Goal: Transaction & Acquisition: Book appointment/travel/reservation

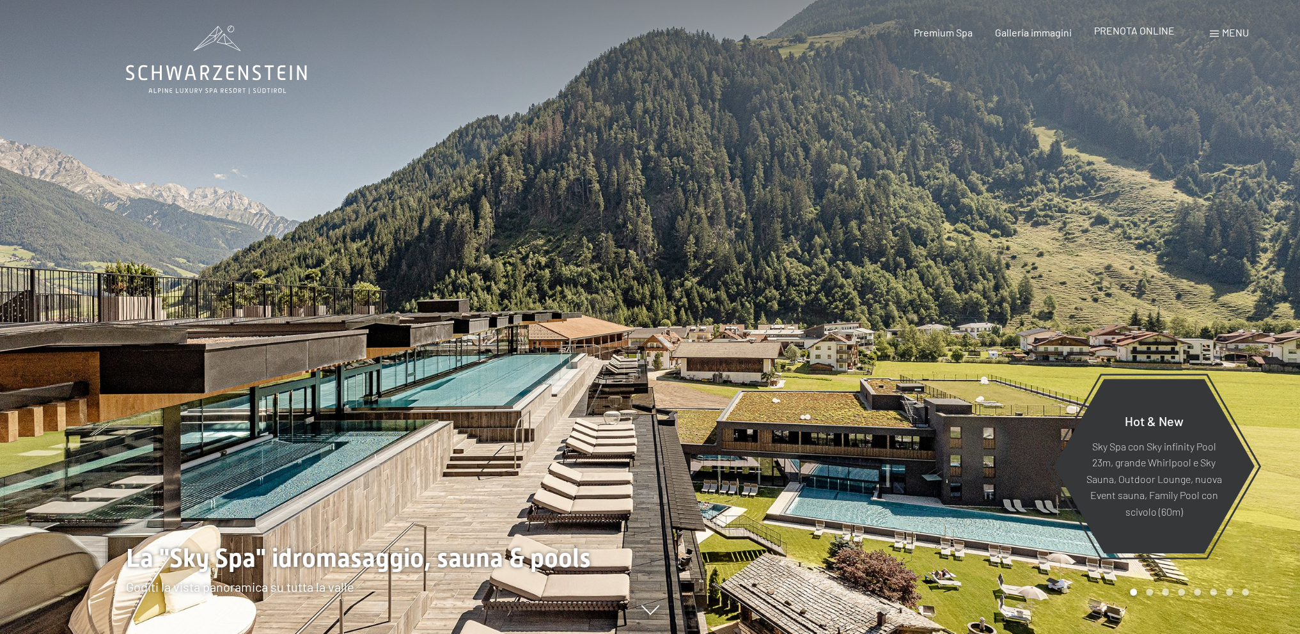
click at [1149, 30] on span "PRENOTA ONLINE" at bounding box center [1134, 30] width 81 height 12
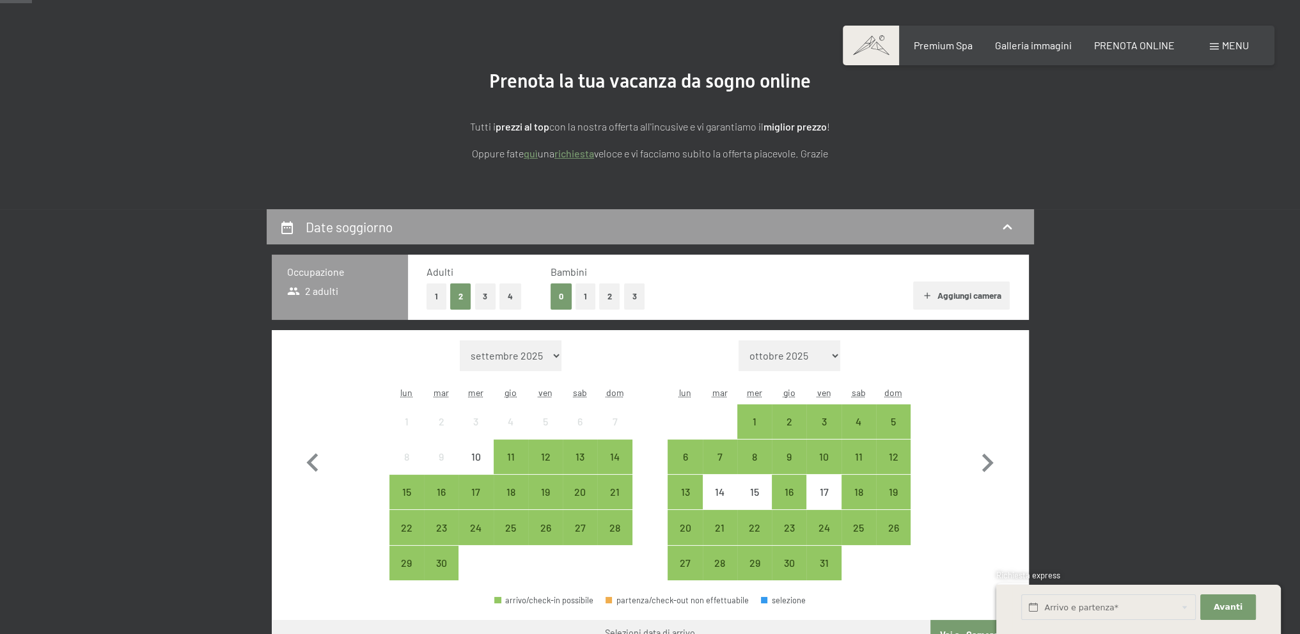
scroll to position [128, 0]
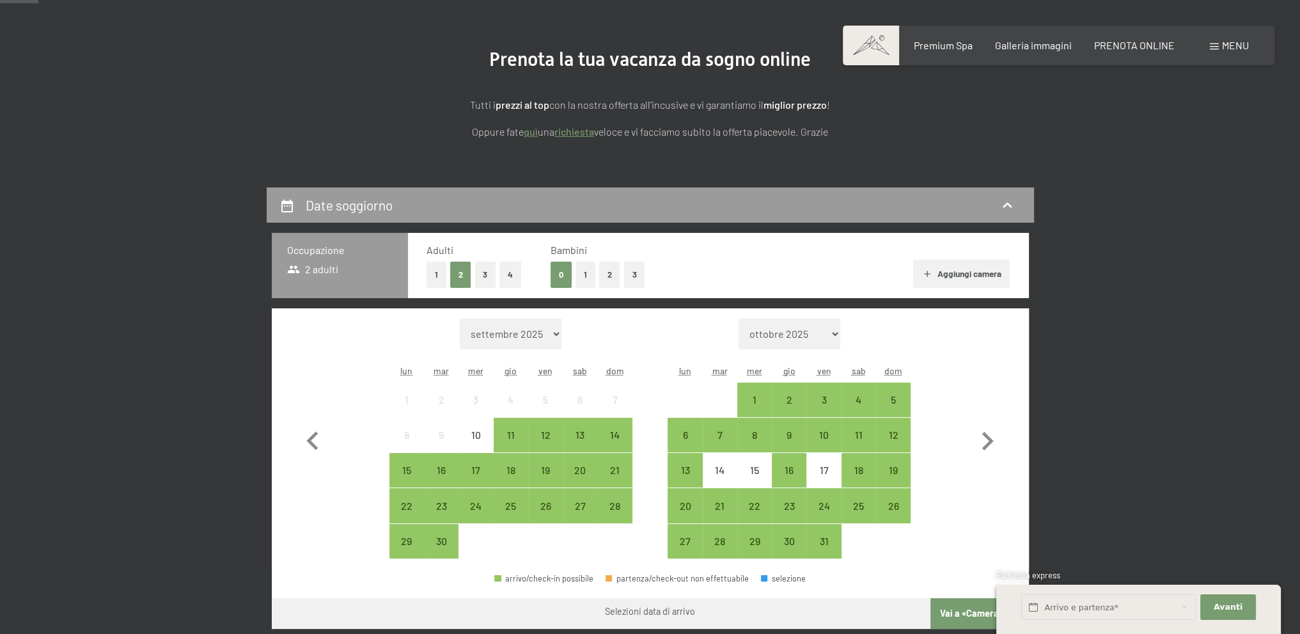
click at [612, 274] on button "2" at bounding box center [609, 275] width 21 height 26
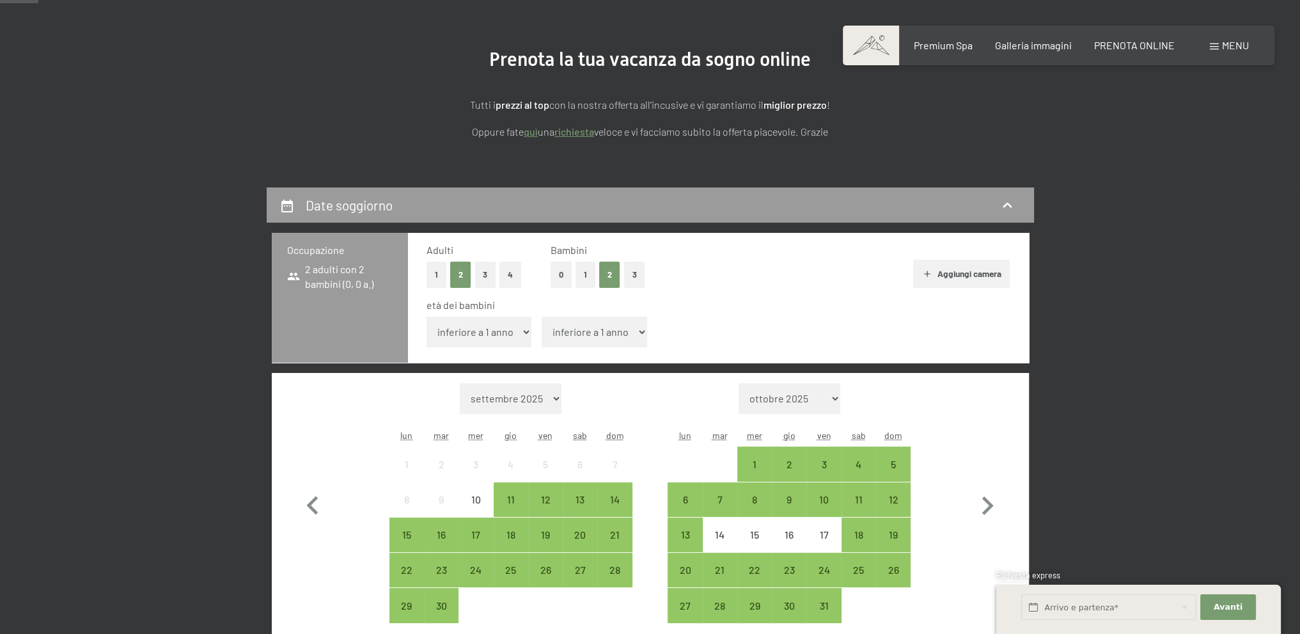
click at [513, 335] on select "inferiore a 1 anno 1 anno 2 anni 3 anni 4 anni 5 anni 6 anni 7 anni 8 anni 9 an…" at bounding box center [480, 332] width 106 height 31
select select "9"
click at [427, 317] on select "inferiore a 1 anno 1 anno 2 anni 3 anni 4 anni 5 anni 6 anni 7 anni 8 anni 9 an…" at bounding box center [480, 332] width 106 height 31
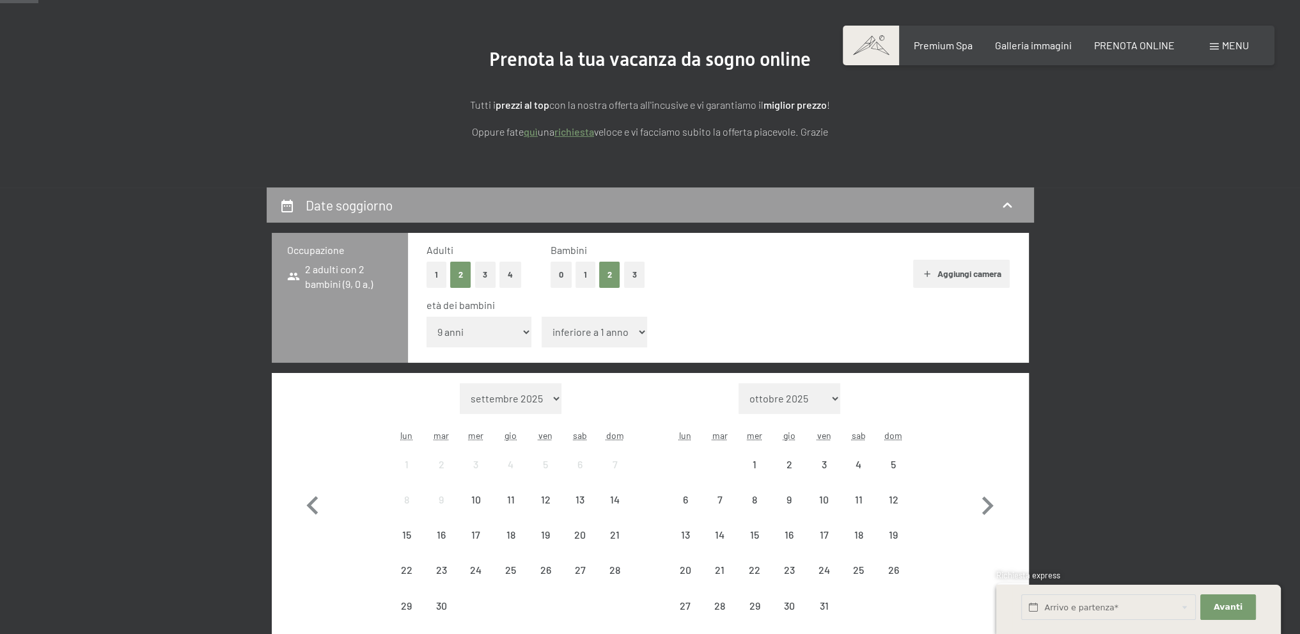
click at [618, 335] on select "inferiore a 1 anno 1 anno 2 anni 3 anni 4 anni 5 anni 6 anni 7 anni 8 anni 9 an…" at bounding box center [595, 332] width 106 height 31
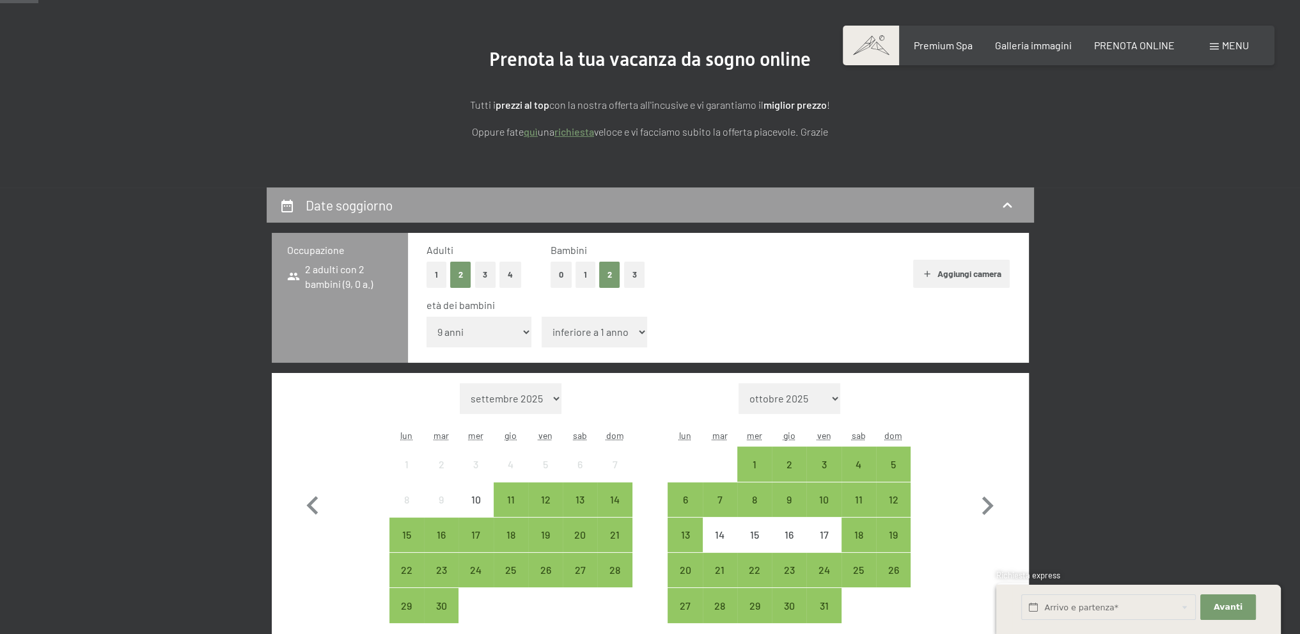
select select "3"
click at [542, 317] on select "inferiore a 1 anno 1 anno 2 anni 3 anni 4 anni 5 anni 6 anni 7 anni 8 anni 9 an…" at bounding box center [595, 332] width 106 height 31
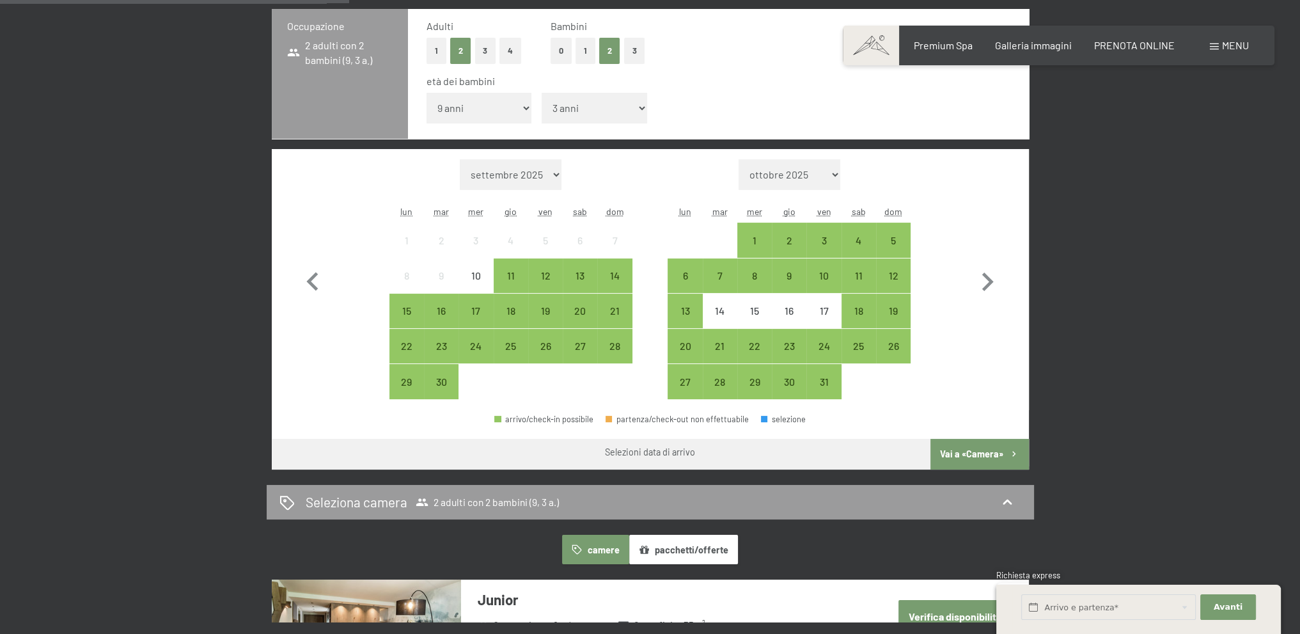
scroll to position [384, 0]
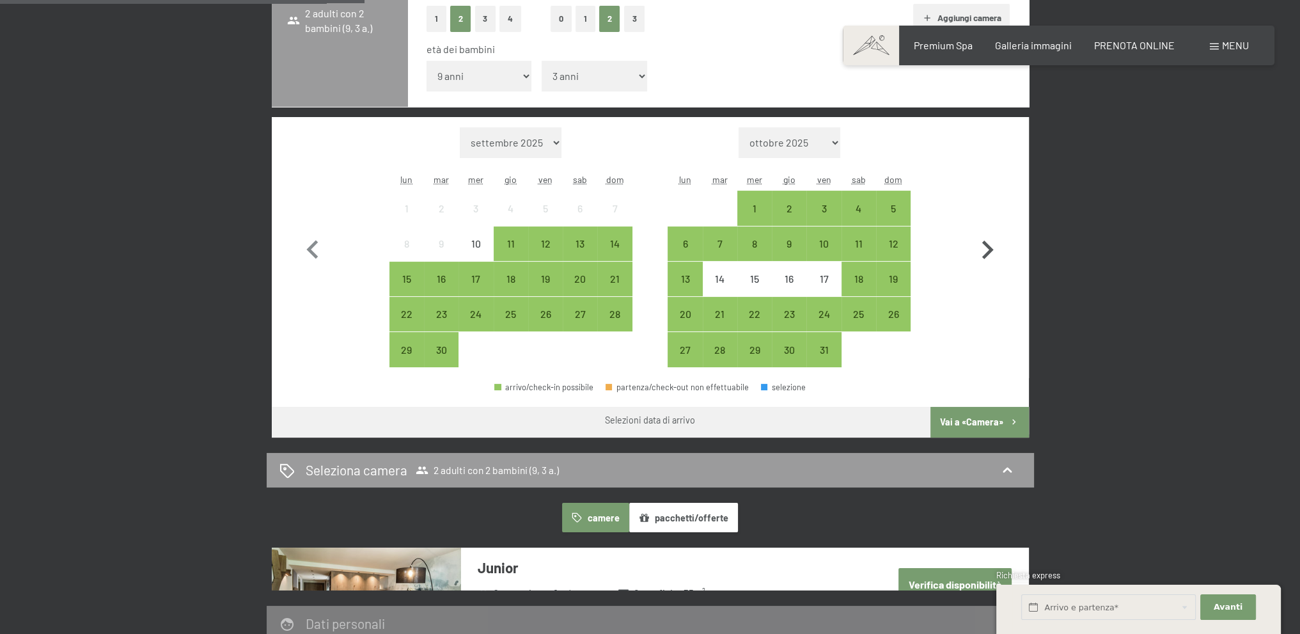
click at [982, 258] on icon "button" at bounding box center [987, 250] width 37 height 37
select select "2025-10-01"
select select "2025-11-01"
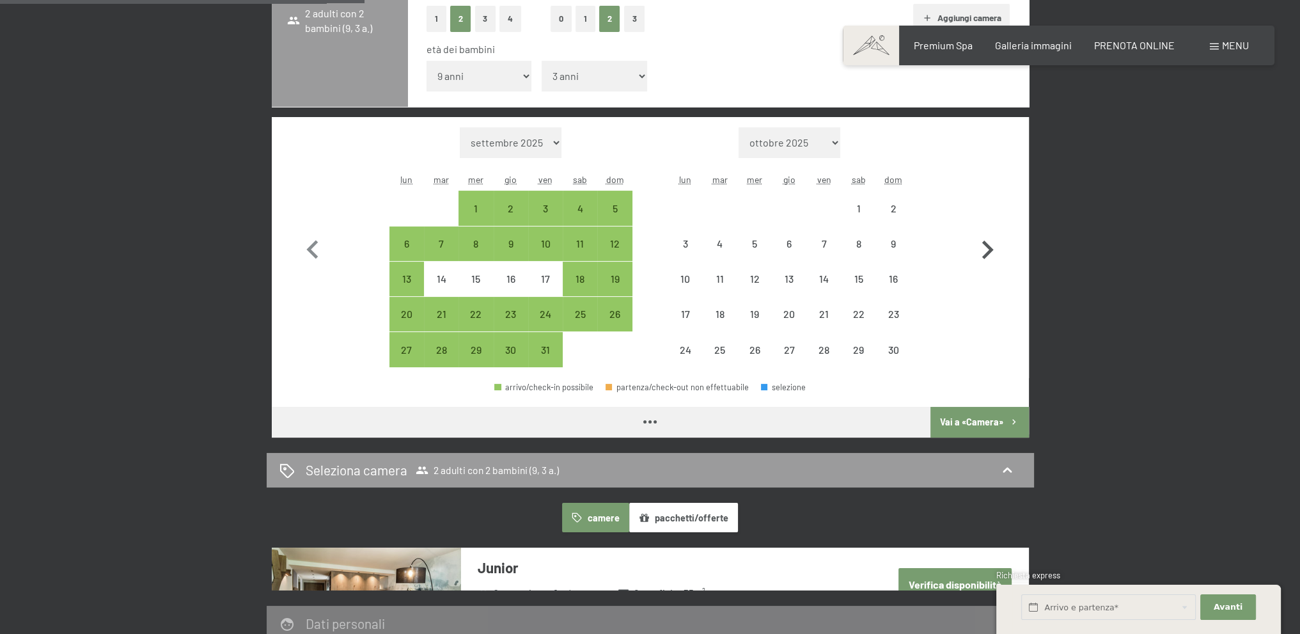
select select "2025-10-01"
select select "2025-11-01"
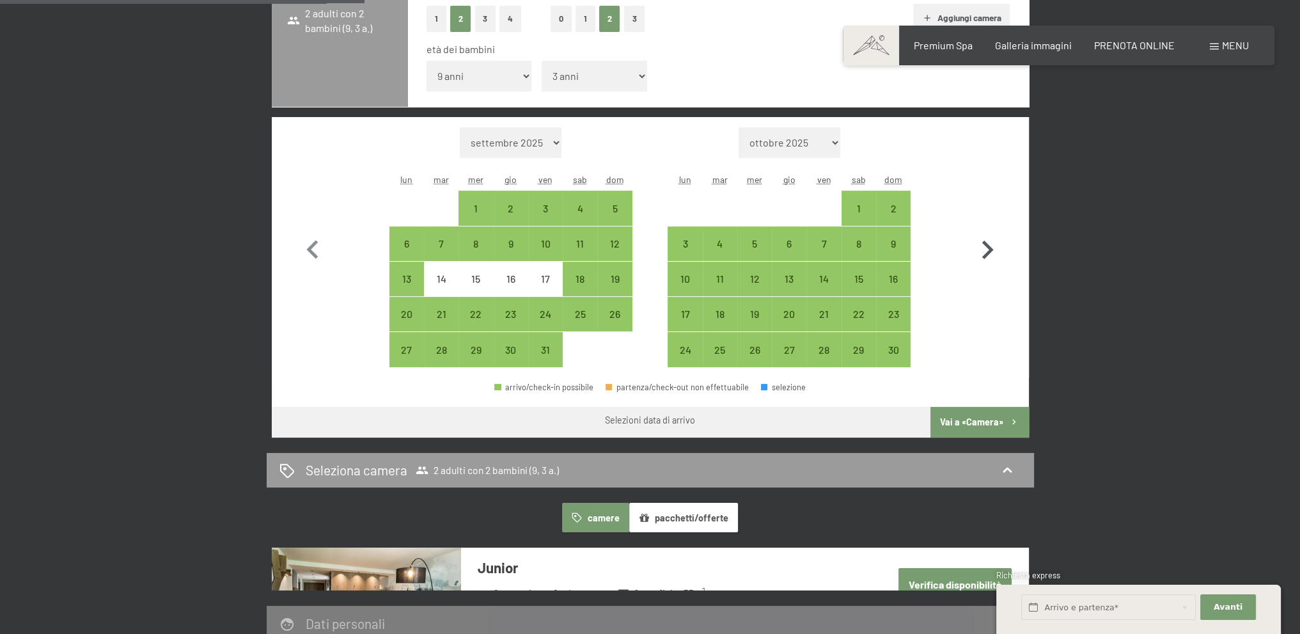
click at [982, 258] on icon "button" at bounding box center [987, 250] width 37 height 37
select select "2025-11-01"
select select "2025-12-01"
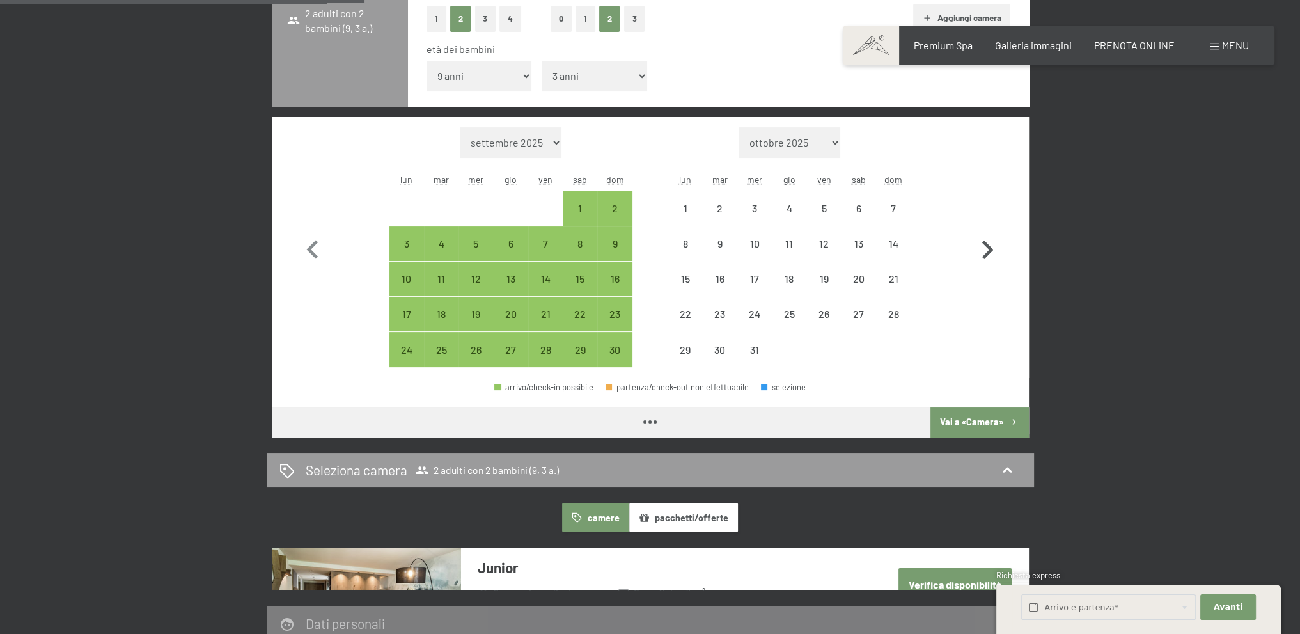
select select "2025-11-01"
select select "2025-12-01"
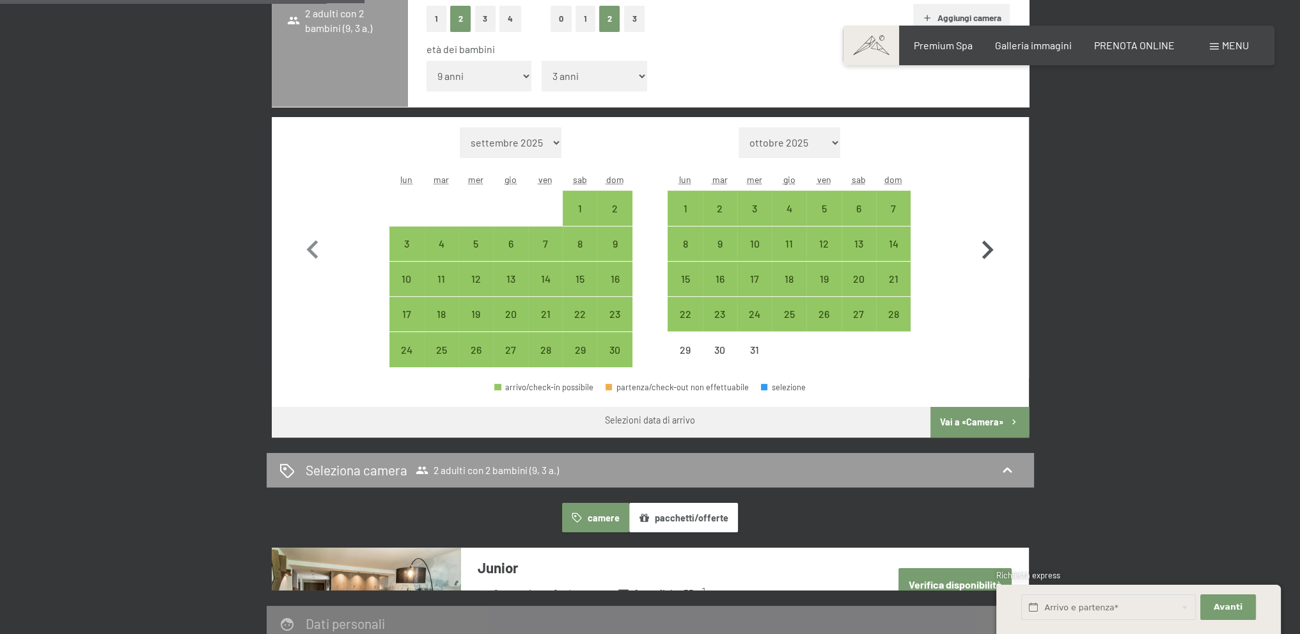
click at [982, 258] on icon "button" at bounding box center [987, 250] width 37 height 37
select select "2025-12-01"
select select "2026-01-01"
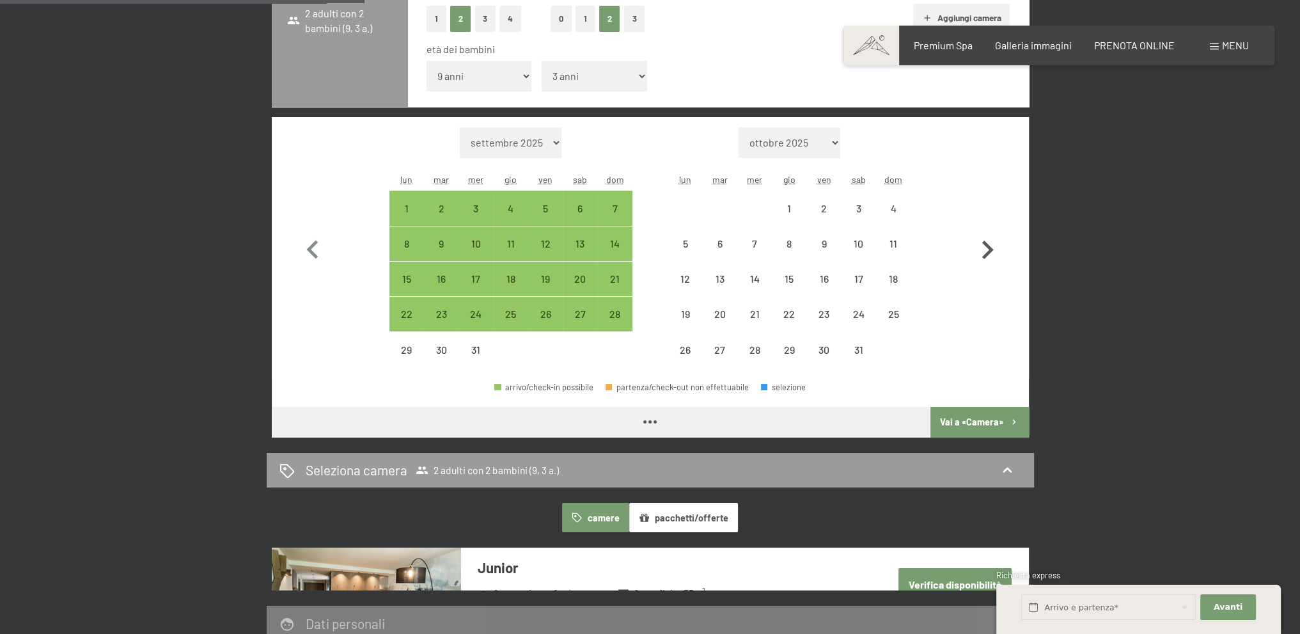
select select "2025-12-01"
select select "2026-01-01"
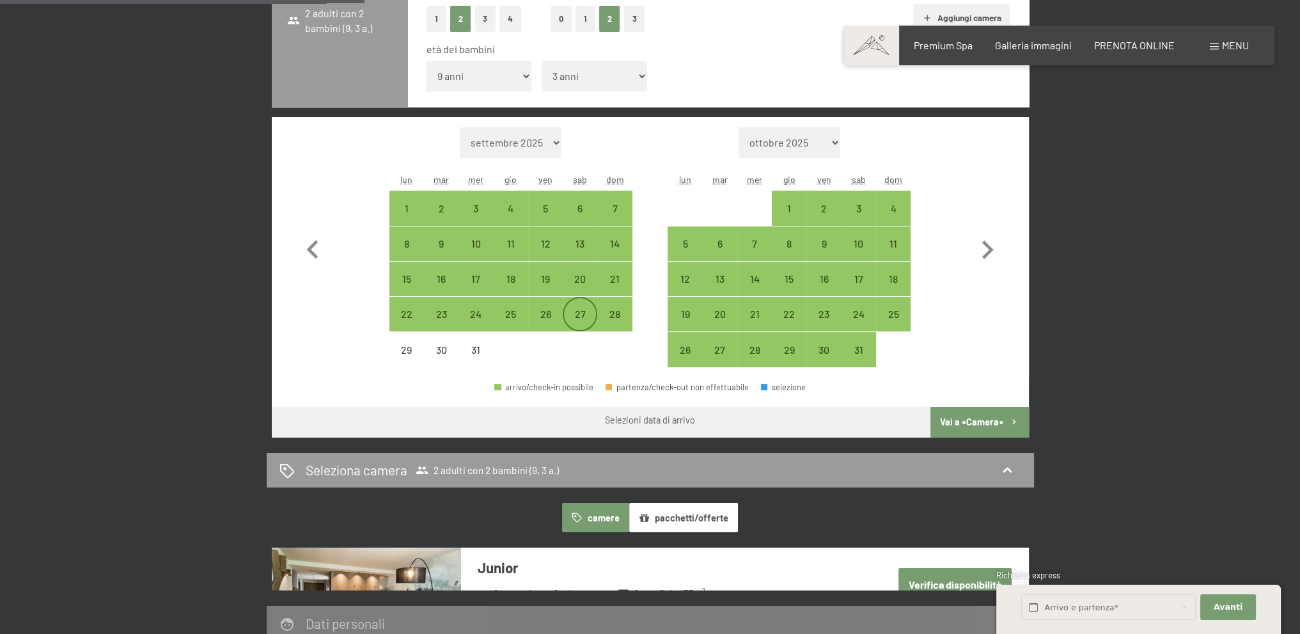
click at [581, 314] on div "27" at bounding box center [580, 325] width 32 height 32
select select "2025-12-01"
select select "2026-01-01"
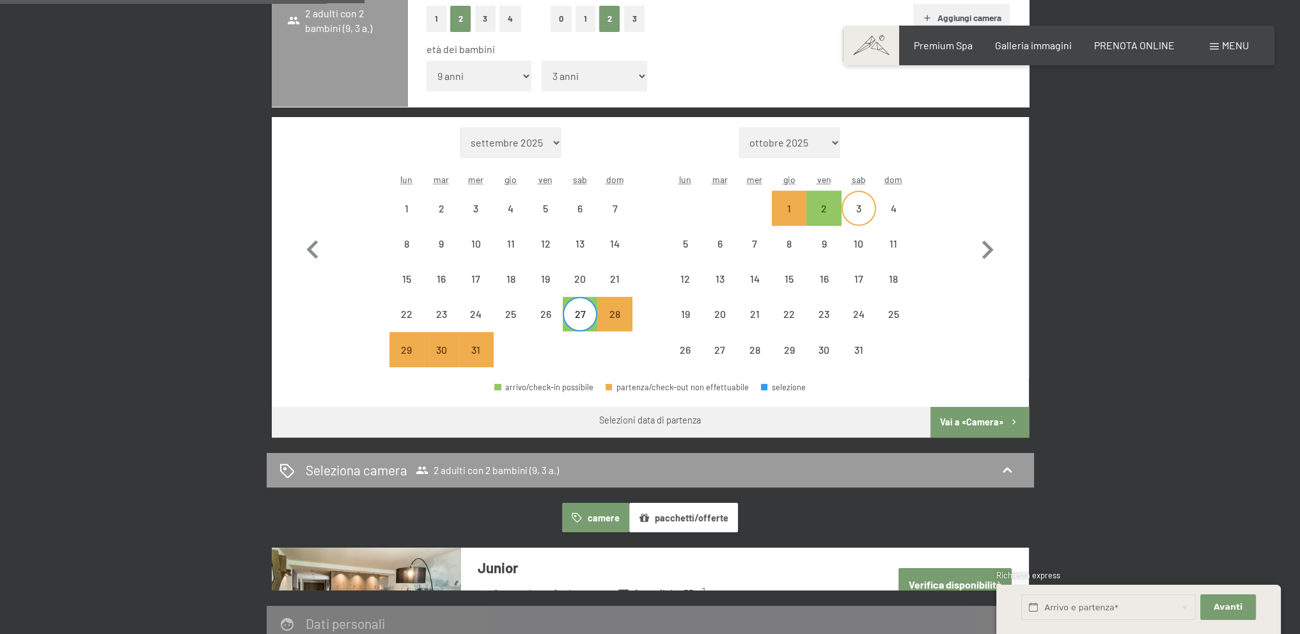
click at [860, 207] on div "3" at bounding box center [859, 219] width 32 height 32
select select "2025-12-01"
select select "2026-01-01"
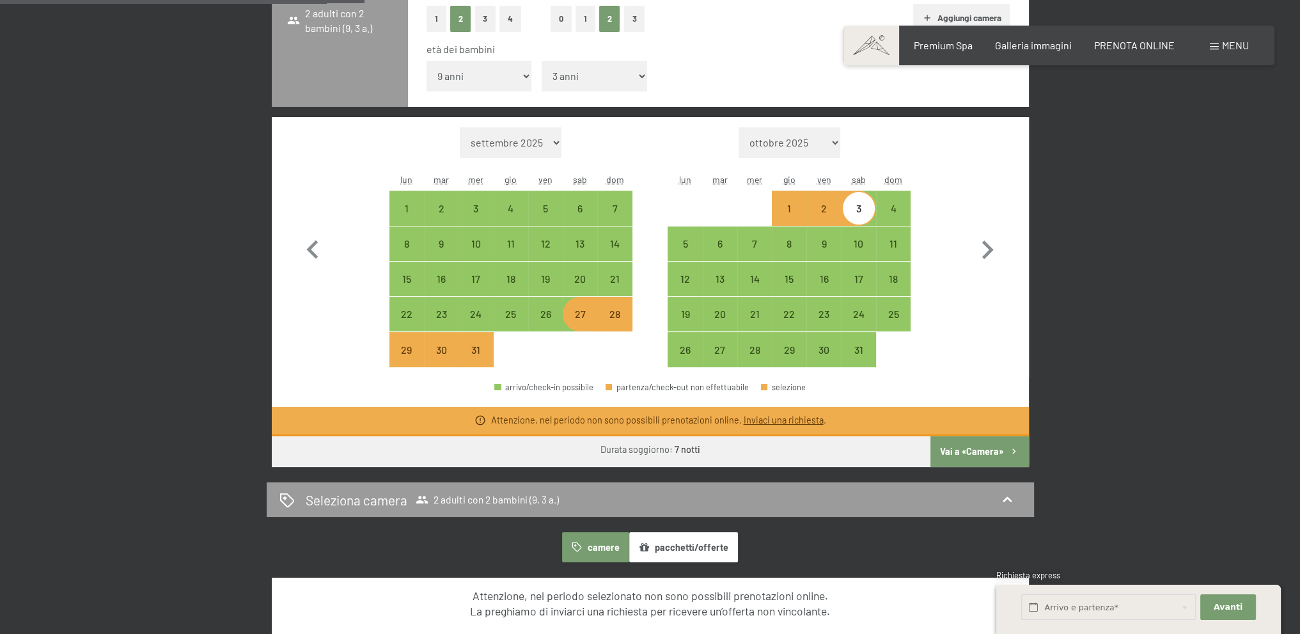
click at [583, 321] on div "27" at bounding box center [580, 325] width 32 height 32
select select "2025-12-01"
select select "2026-01-01"
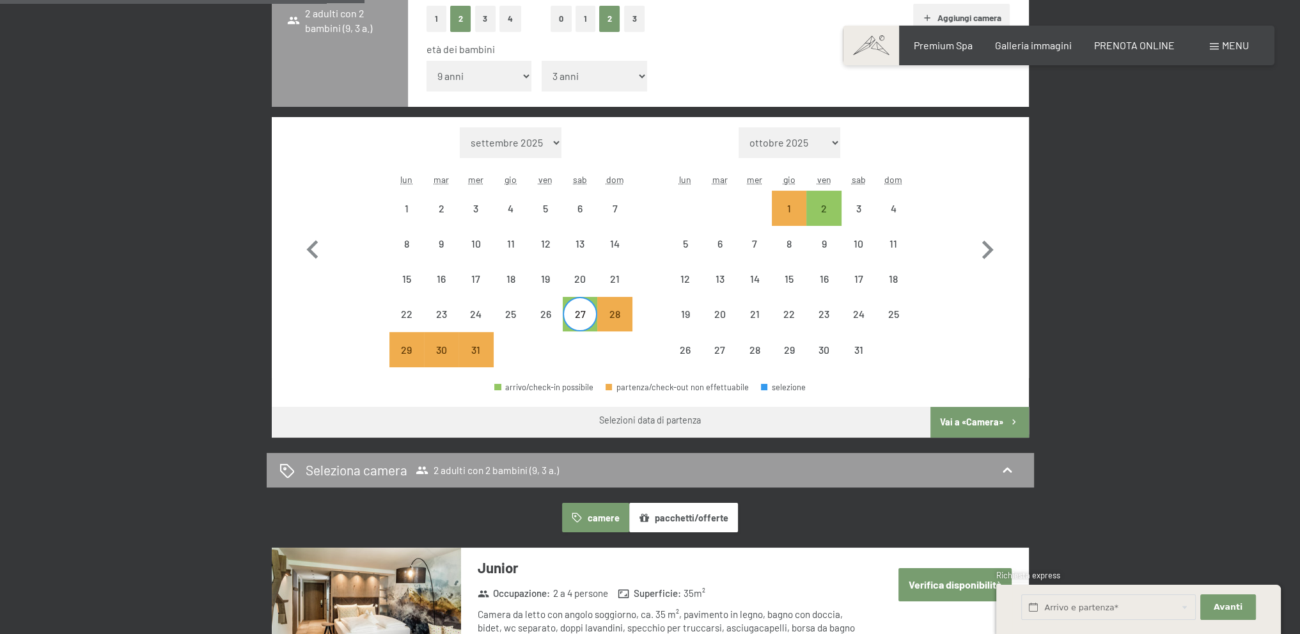
click at [583, 312] on div "27" at bounding box center [580, 325] width 32 height 32
select select "2025-12-01"
select select "2026-01-01"
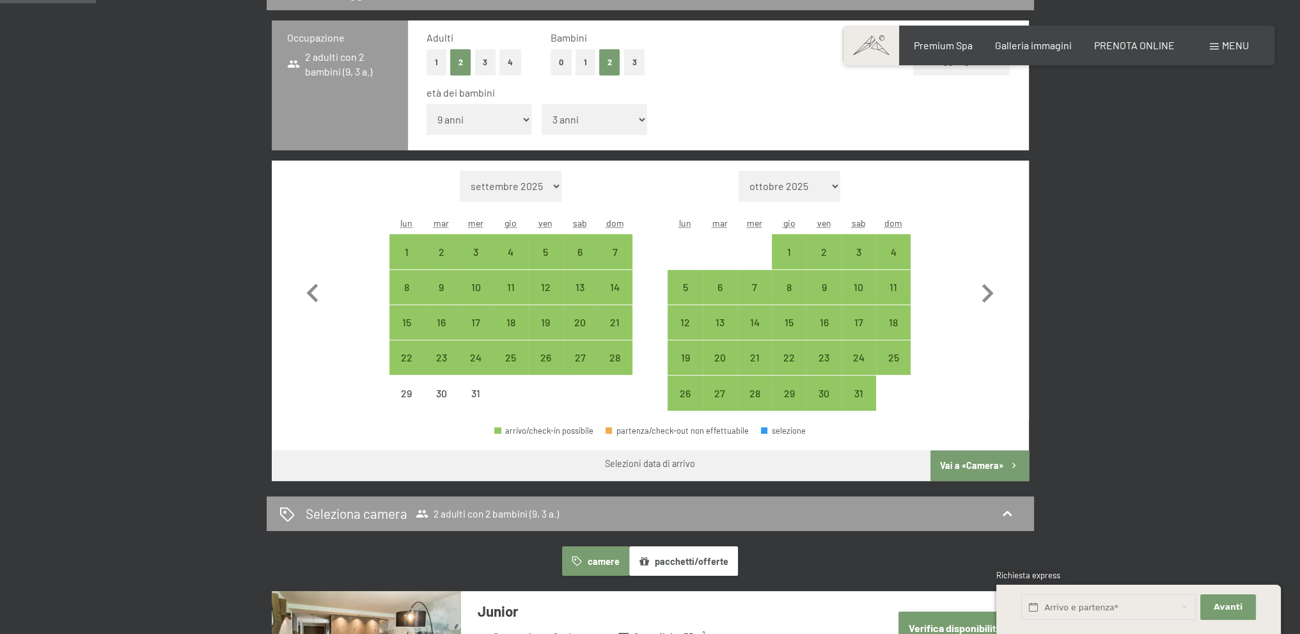
scroll to position [320, 0]
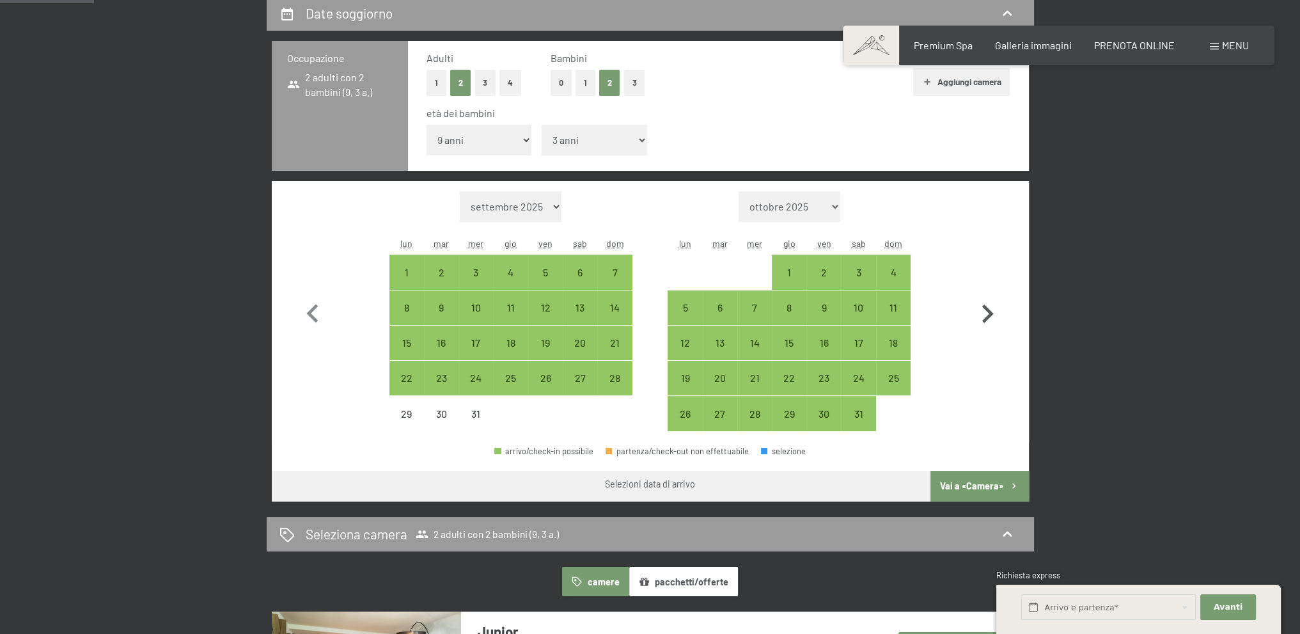
click at [984, 314] on icon "button" at bounding box center [987, 314] width 37 height 37
select select "2026-01-01"
select select "2026-02-01"
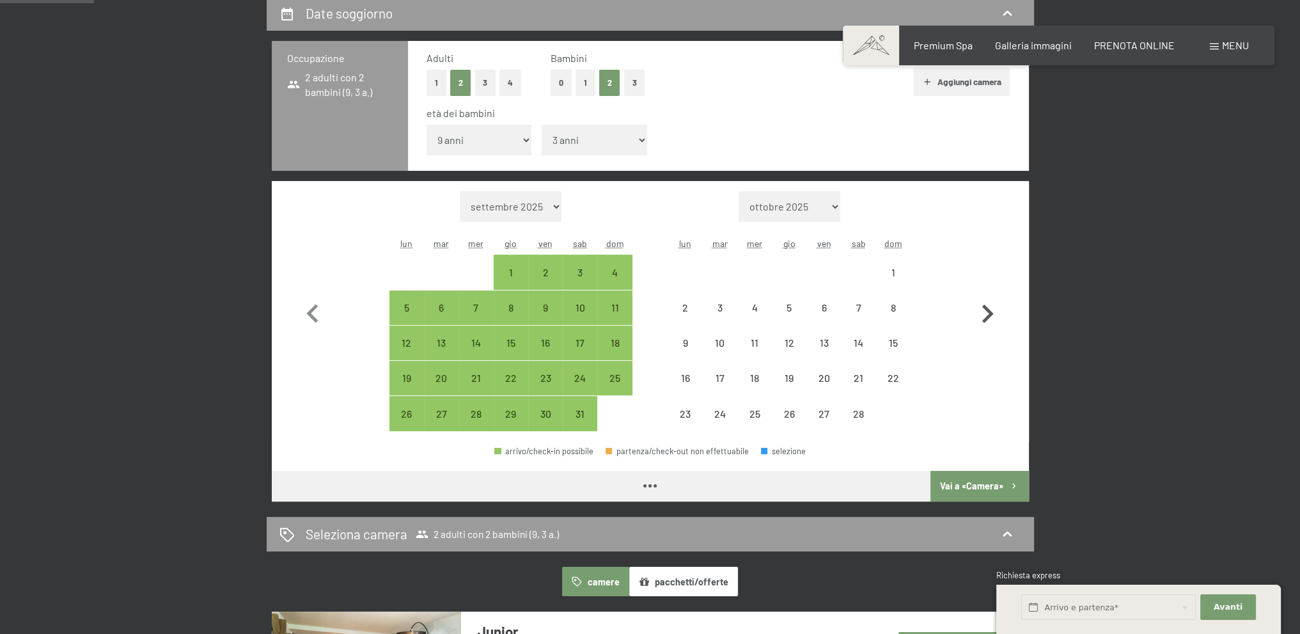
select select "2026-01-01"
select select "2026-02-01"
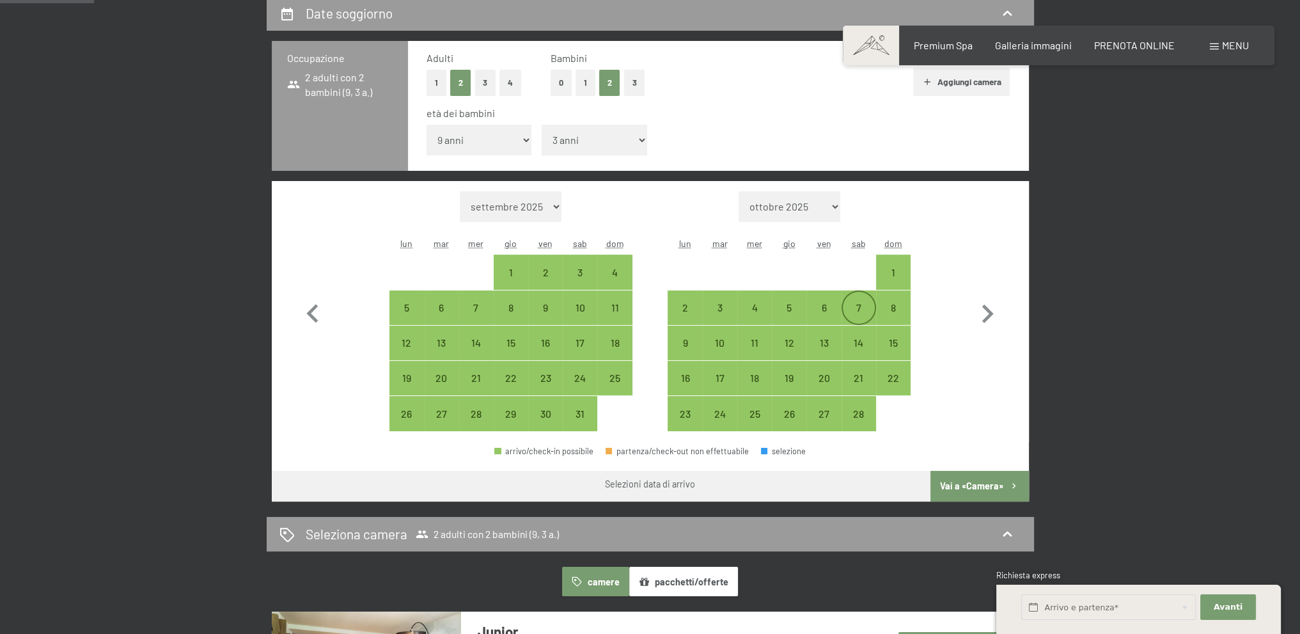
click at [858, 319] on div "7" at bounding box center [859, 319] width 32 height 32
select select "2026-01-01"
select select "2026-02-01"
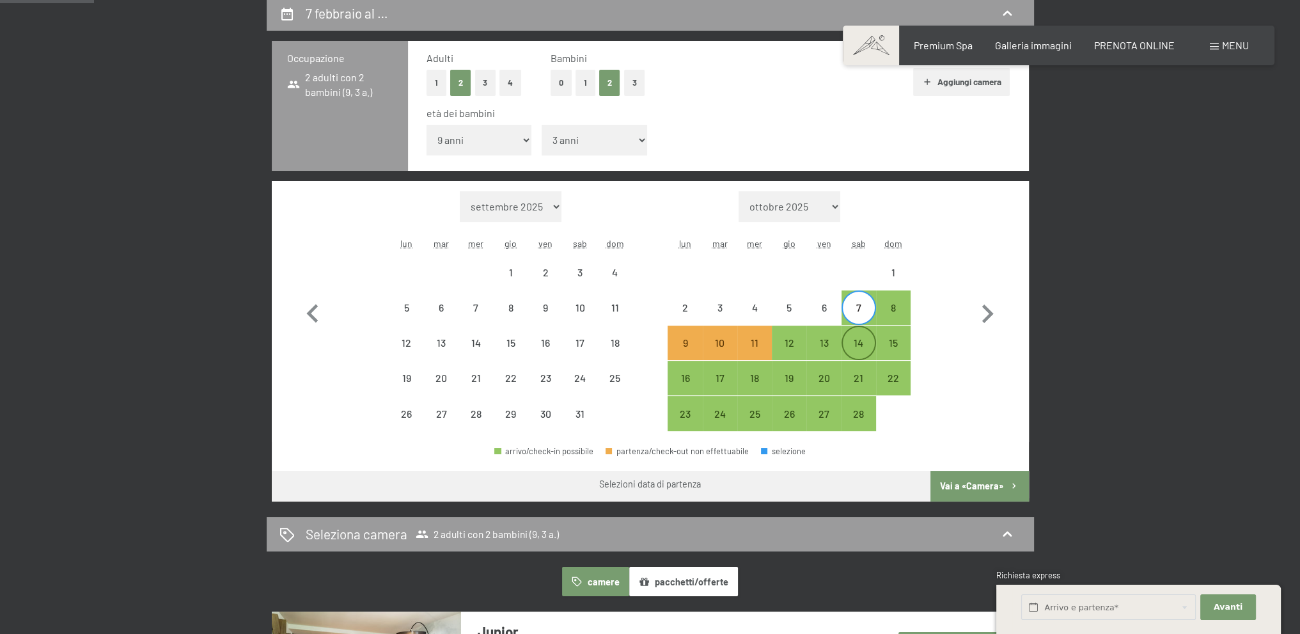
click at [857, 340] on div "14" at bounding box center [859, 354] width 32 height 32
select select "2026-01-01"
select select "2026-02-01"
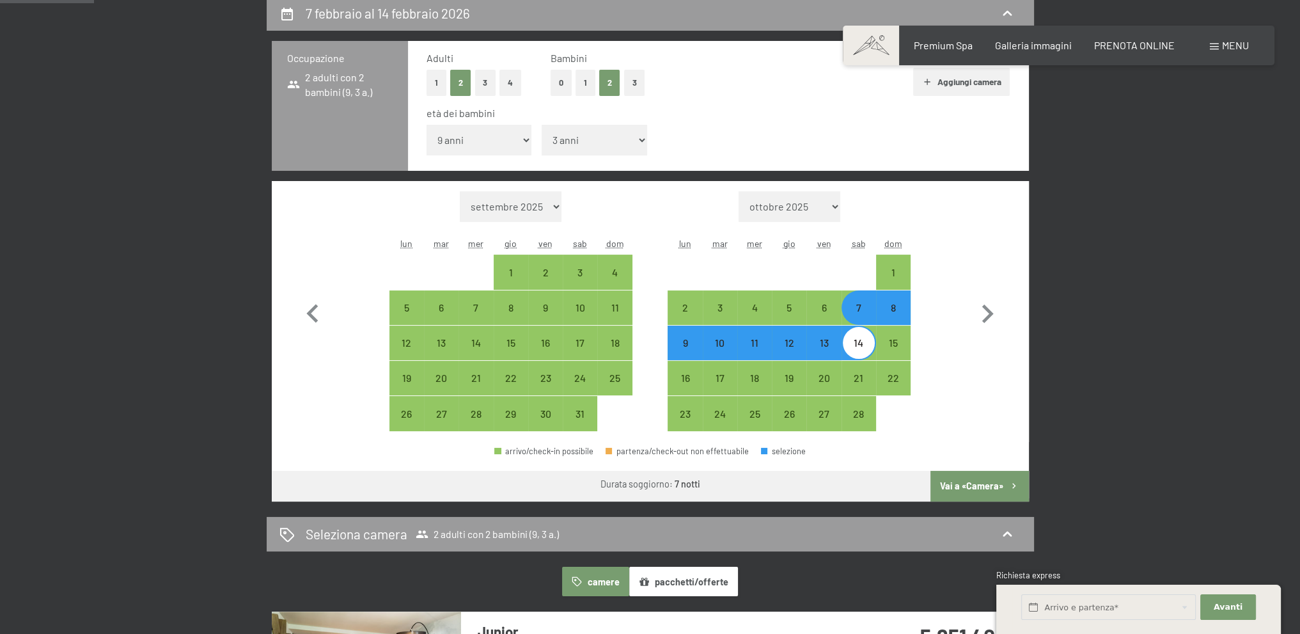
click at [967, 483] on button "Vai a «Camera»" at bounding box center [980, 486] width 98 height 31
select select "2026-01-01"
select select "2026-02-01"
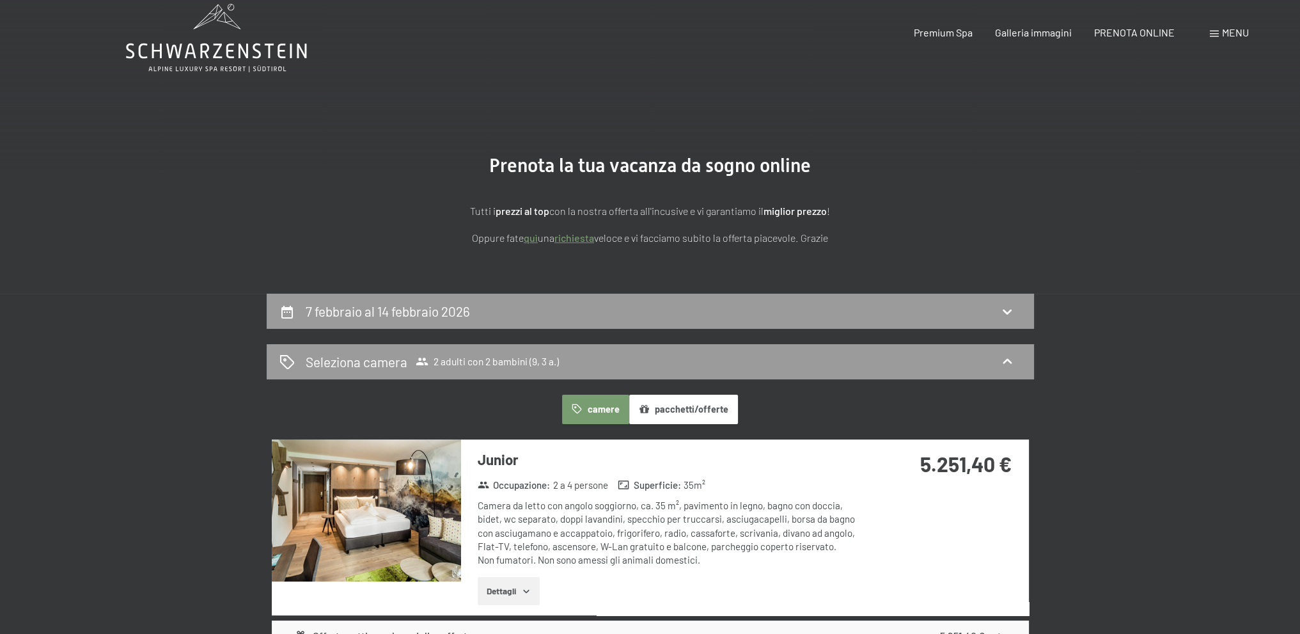
scroll to position [0, 0]
